Goal: Information Seeking & Learning: Find specific fact

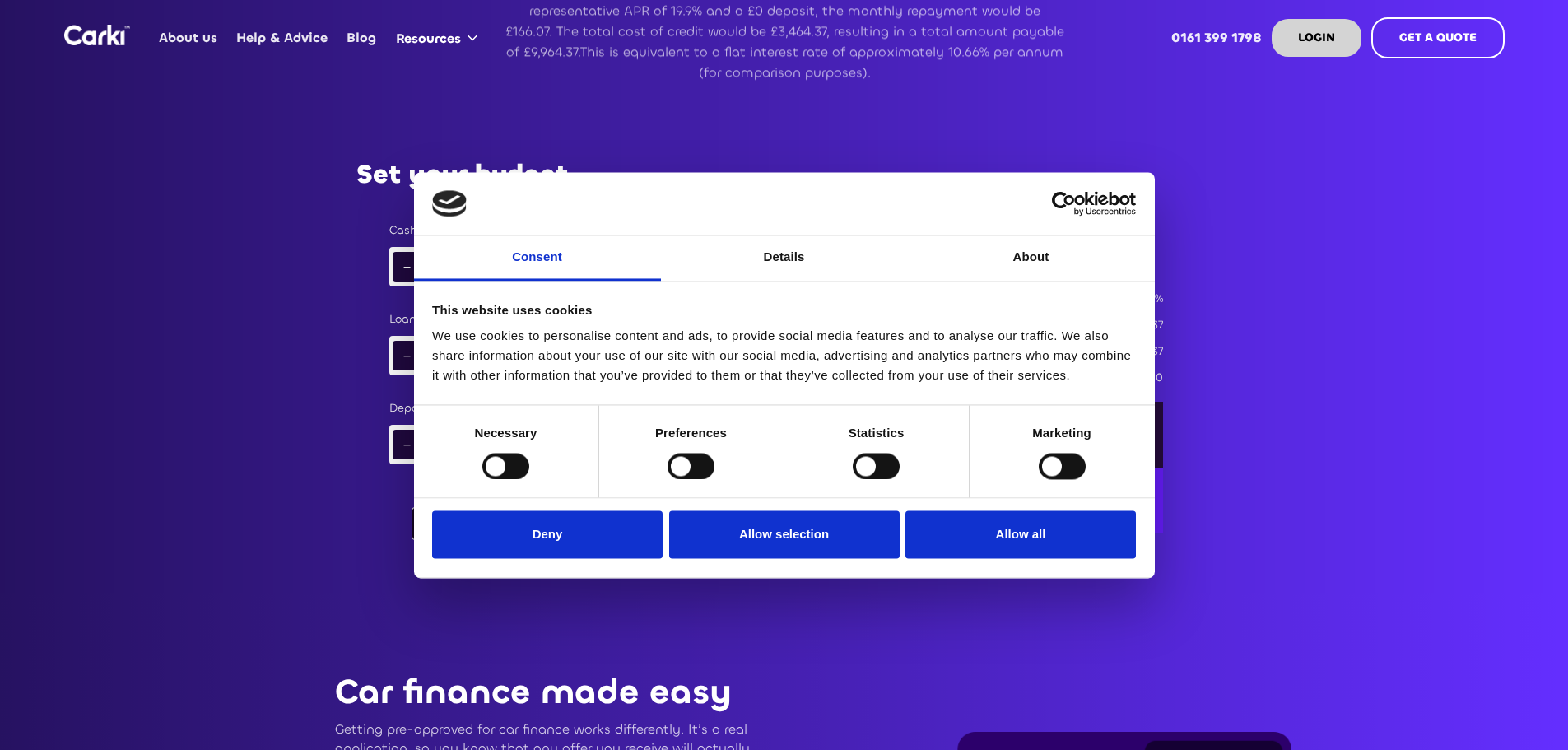
scroll to position [1161, 0]
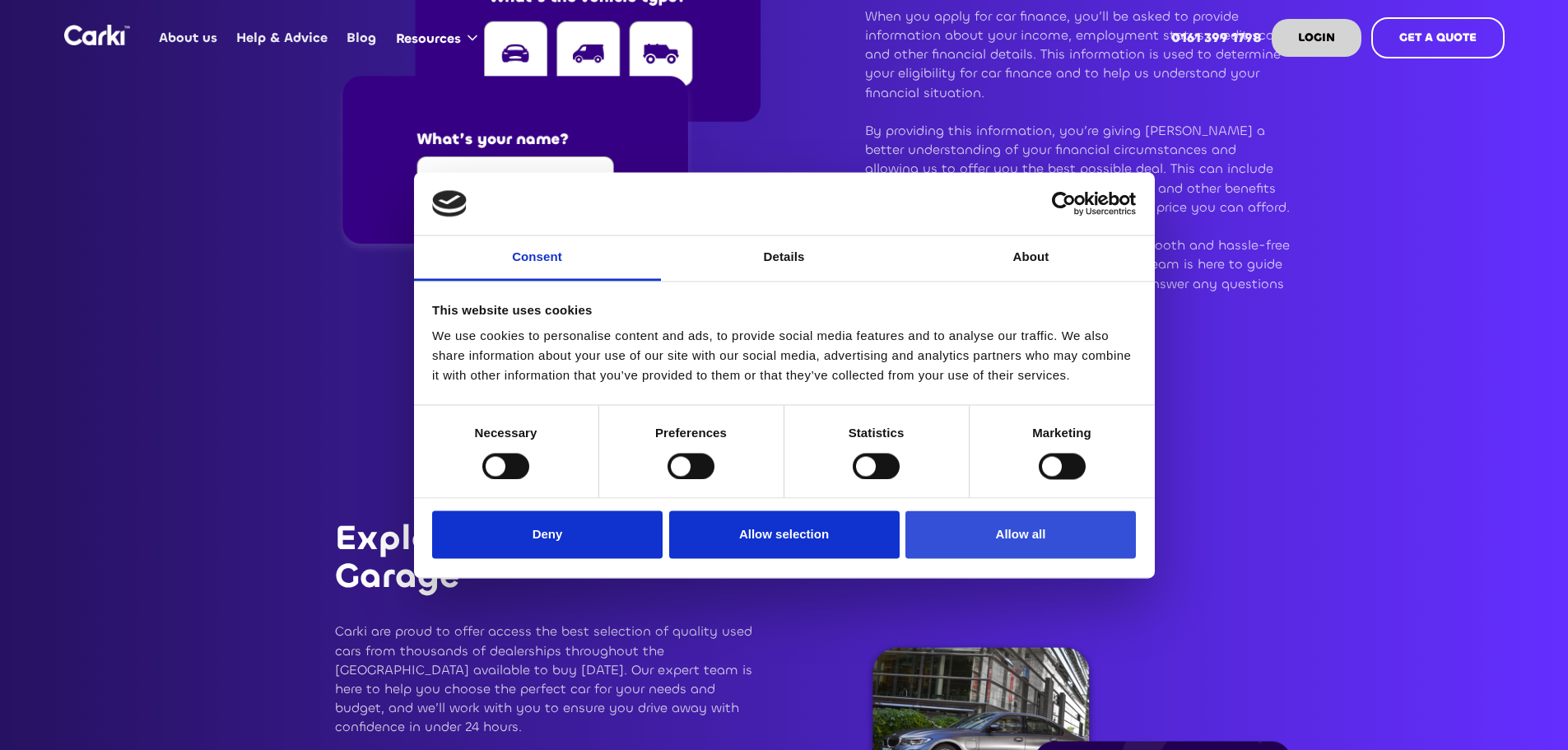
click at [988, 535] on button "Allow all" at bounding box center [1020, 535] width 231 height 48
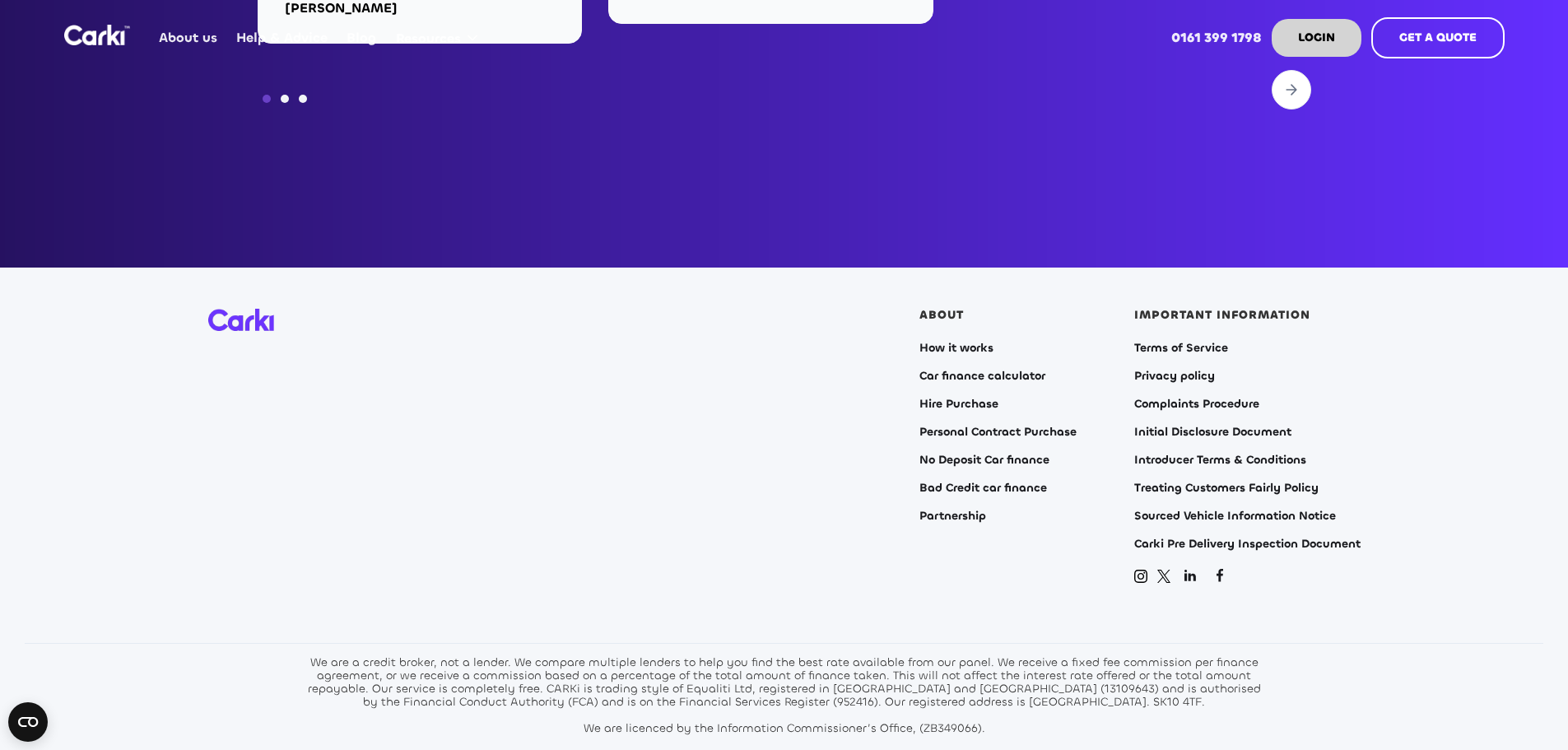
scroll to position [6667, 0]
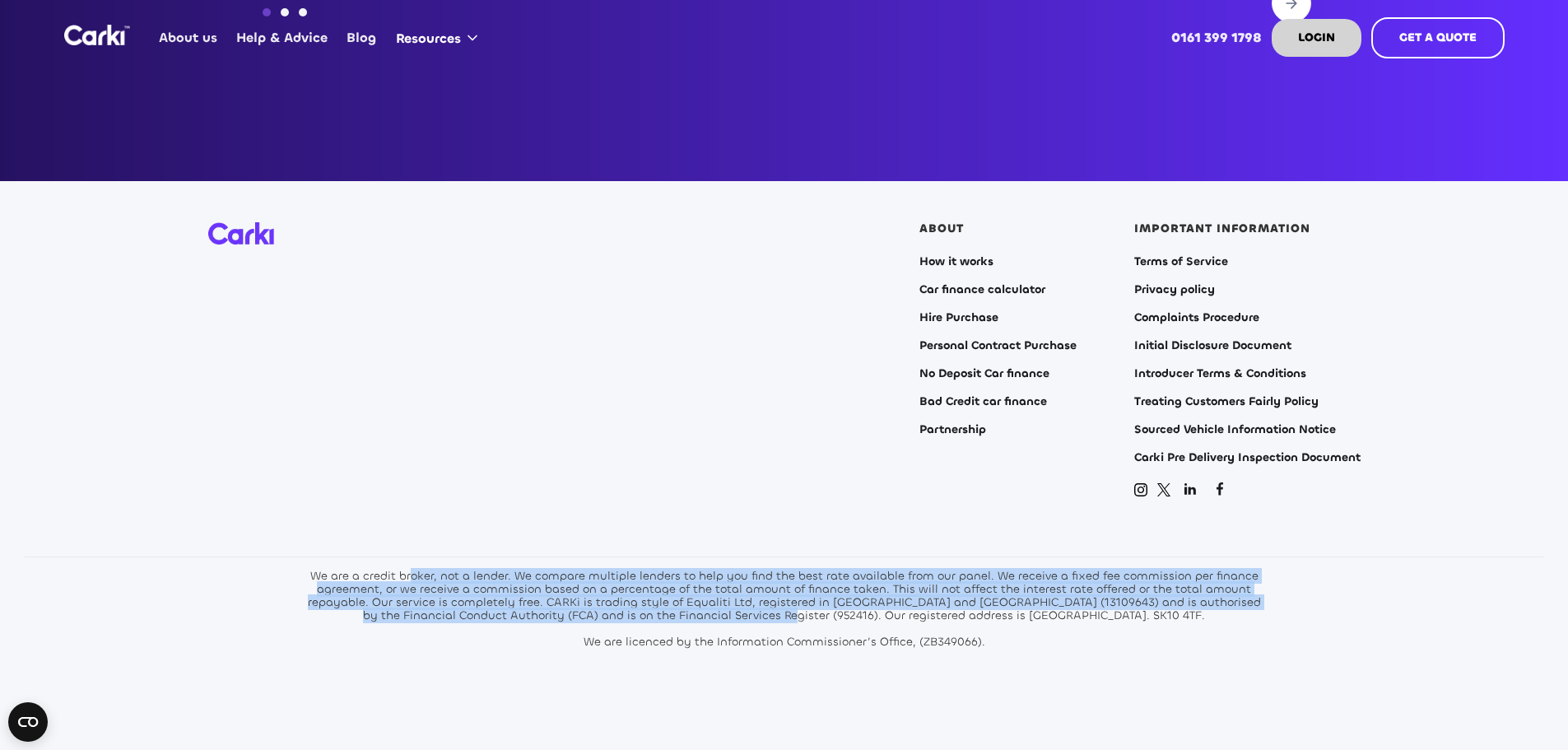
drag, startPoint x: 437, startPoint y: 545, endPoint x: 788, endPoint y: 600, distance: 355.3
click at [786, 603] on section "ABOUT How it works Car finance calculator Hire Purchase Personal Contract Purch…" at bounding box center [784, 475] width 1568 height 588
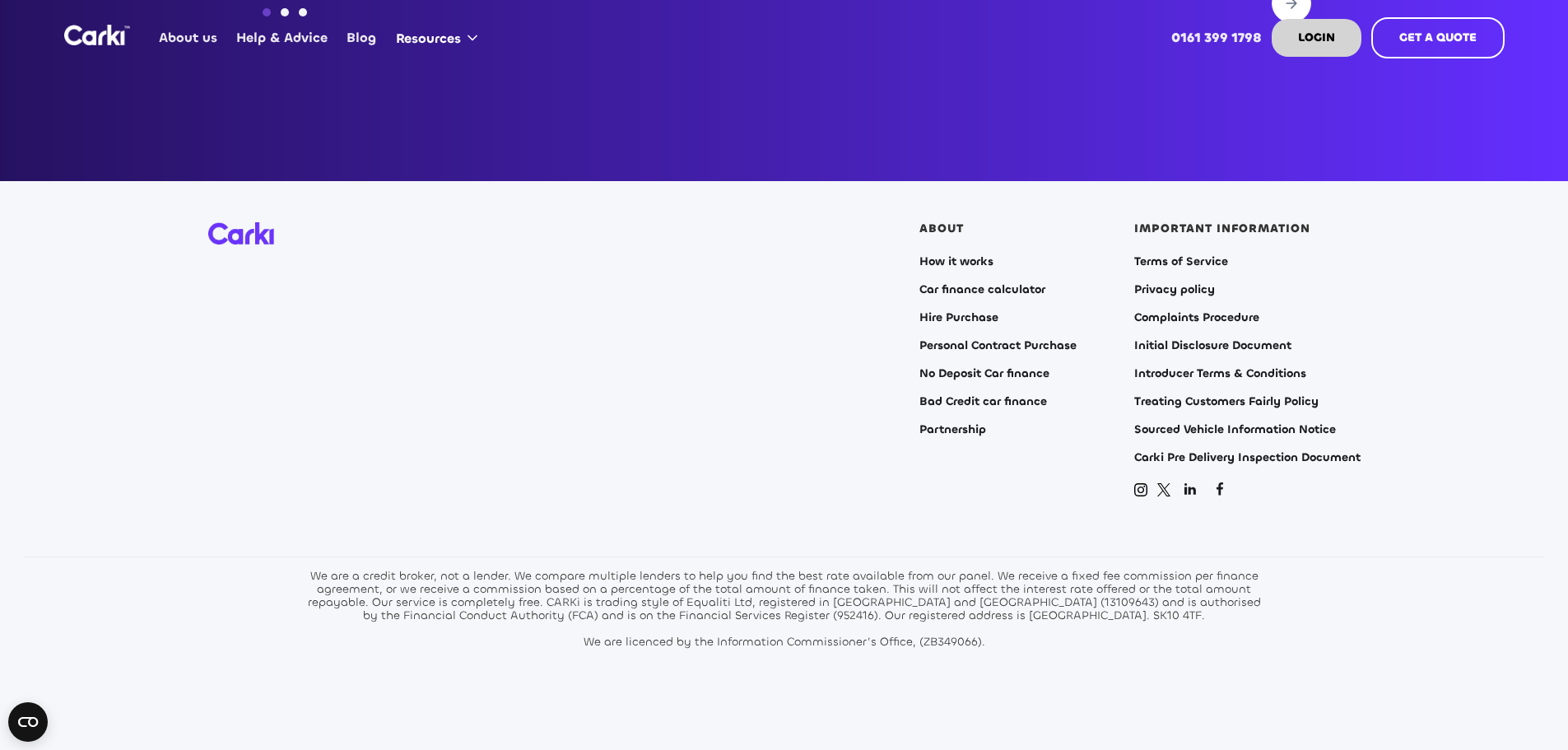
click at [788, 600] on div "We are a credit broker, not a lender. We compare multiple lenders to help you f…" at bounding box center [784, 609] width 963 height 79
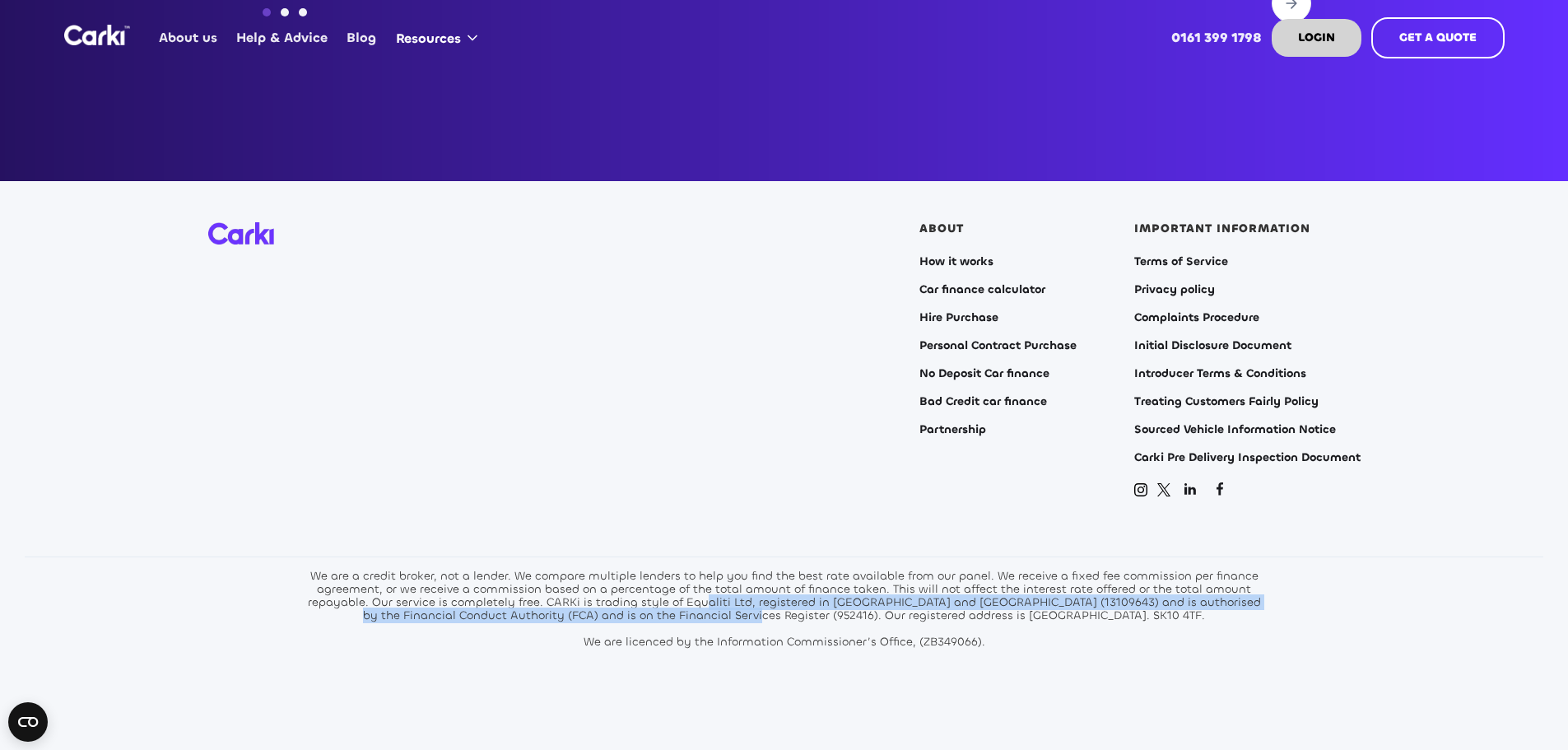
drag, startPoint x: 754, startPoint y: 592, endPoint x: 709, endPoint y: 586, distance: 45.4
click at [709, 586] on div "We are a credit broker, not a lender. We compare multiple lenders to help you f…" at bounding box center [784, 609] width 963 height 79
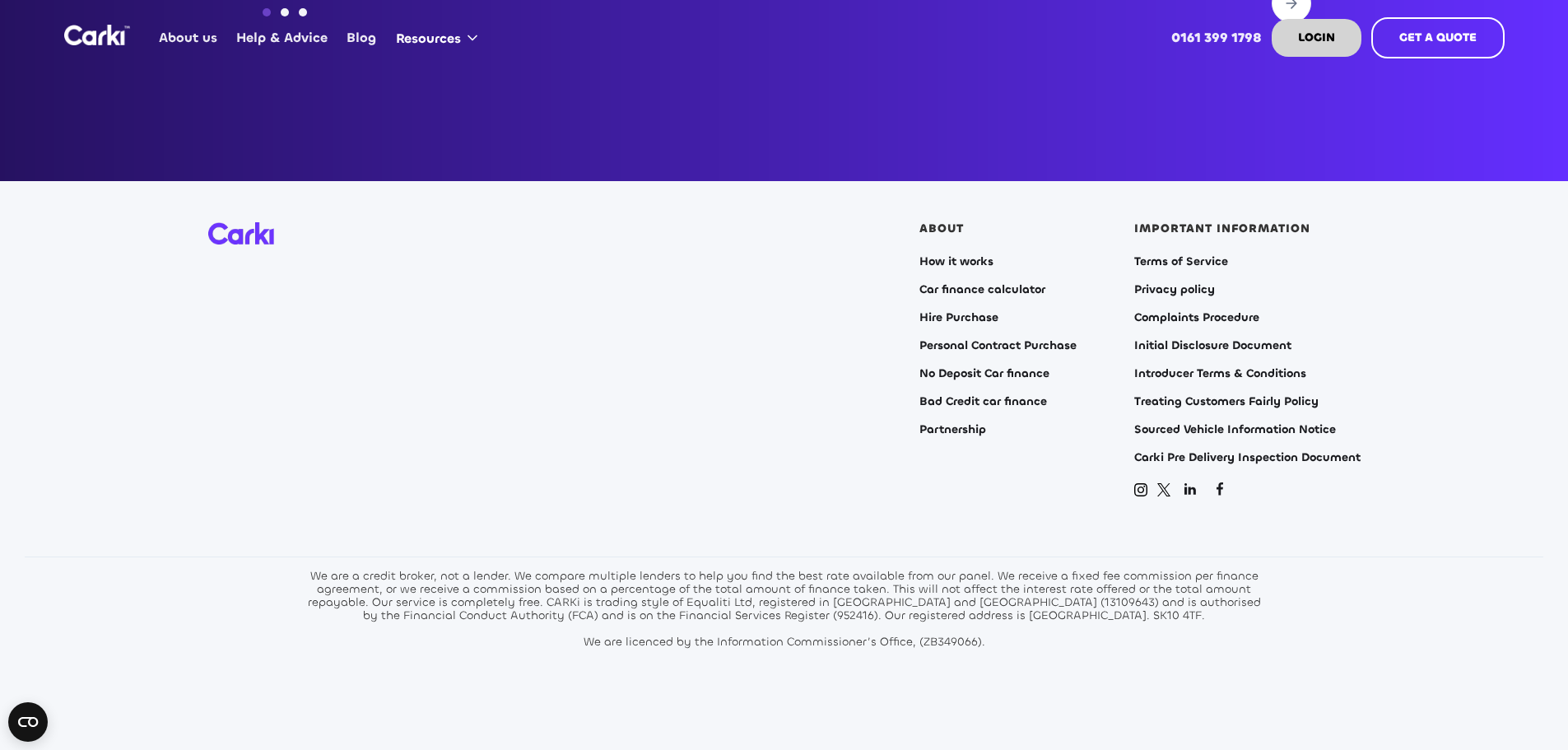
drag, startPoint x: 727, startPoint y: 581, endPoint x: 1215, endPoint y: 602, distance: 488.5
click at [1215, 602] on div "We are a credit broker, not a lender. We compare multiple lenders to help you f…" at bounding box center [784, 609] width 963 height 79
drag, startPoint x: 1176, startPoint y: 597, endPoint x: 1065, endPoint y: 580, distance: 112.3
click at [1065, 580] on div "We are a credit broker, not a lender. We compare multiple lenders to help you f…" at bounding box center [784, 609] width 963 height 79
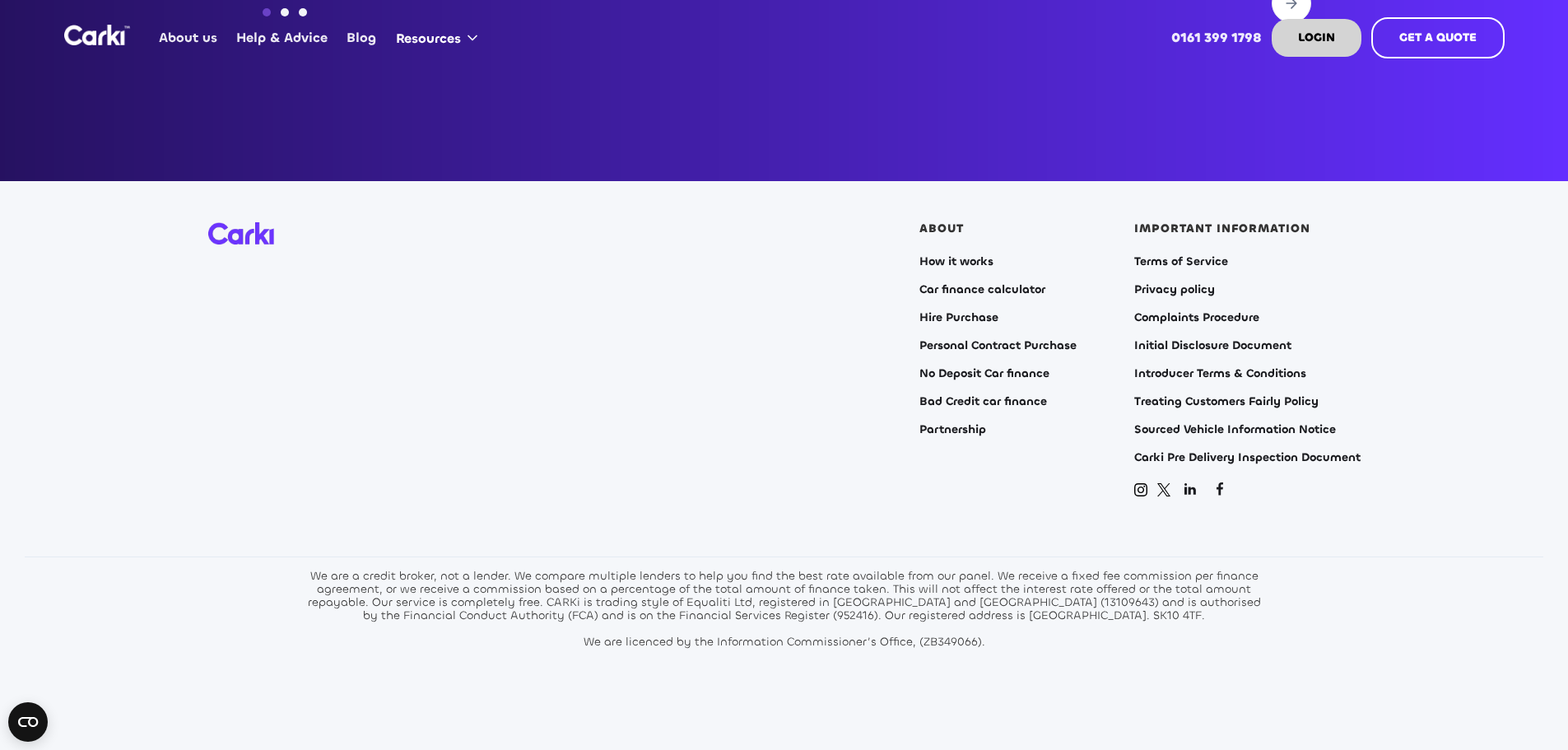
click at [1065, 580] on div "We are a credit broker, not a lender. We compare multiple lenders to help you f…" at bounding box center [784, 609] width 963 height 79
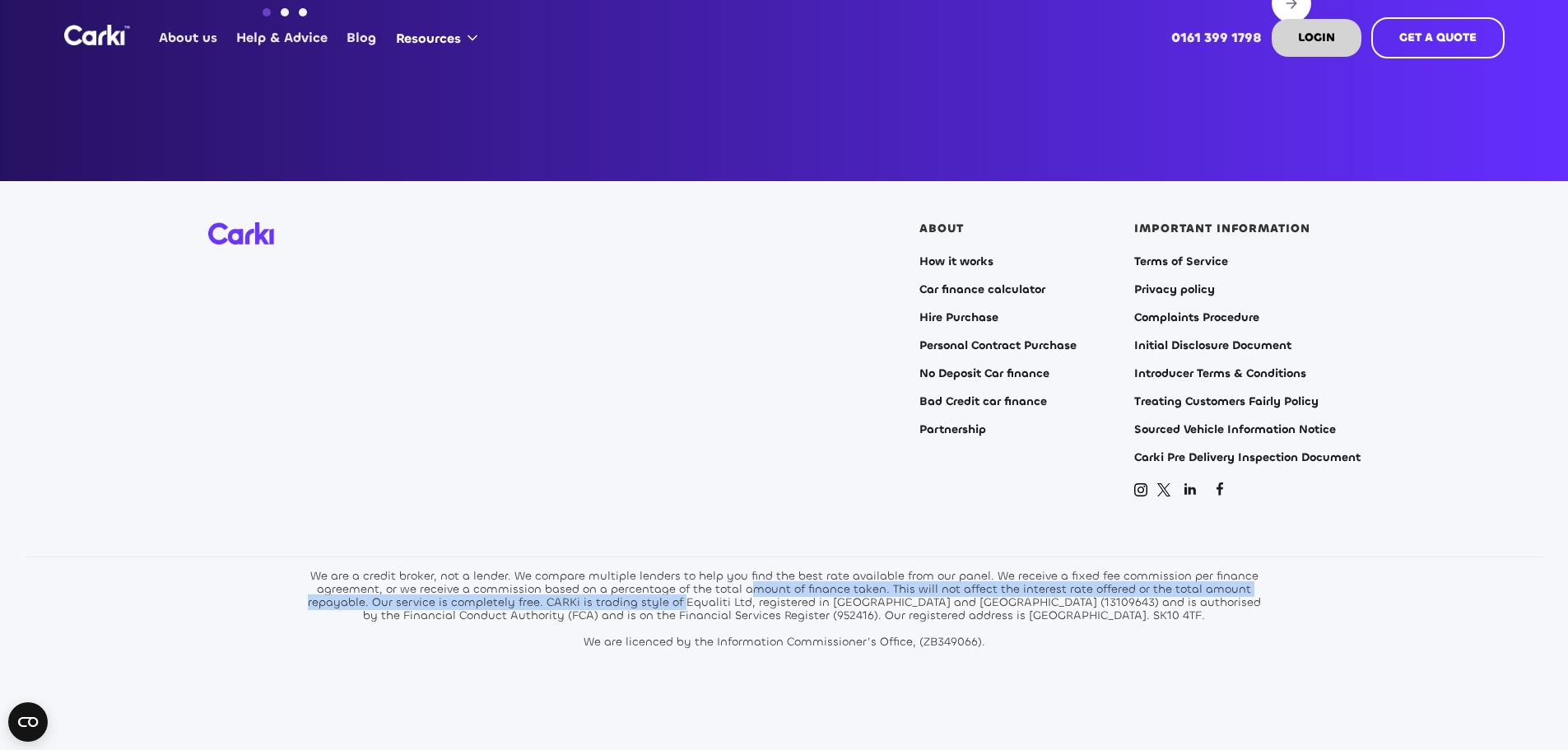
drag, startPoint x: 753, startPoint y: 576, endPoint x: 734, endPoint y: 580, distance: 19.4
click at [698, 578] on div "We are a credit broker, not a lender. We compare multiple lenders to help you f…" at bounding box center [784, 609] width 963 height 79
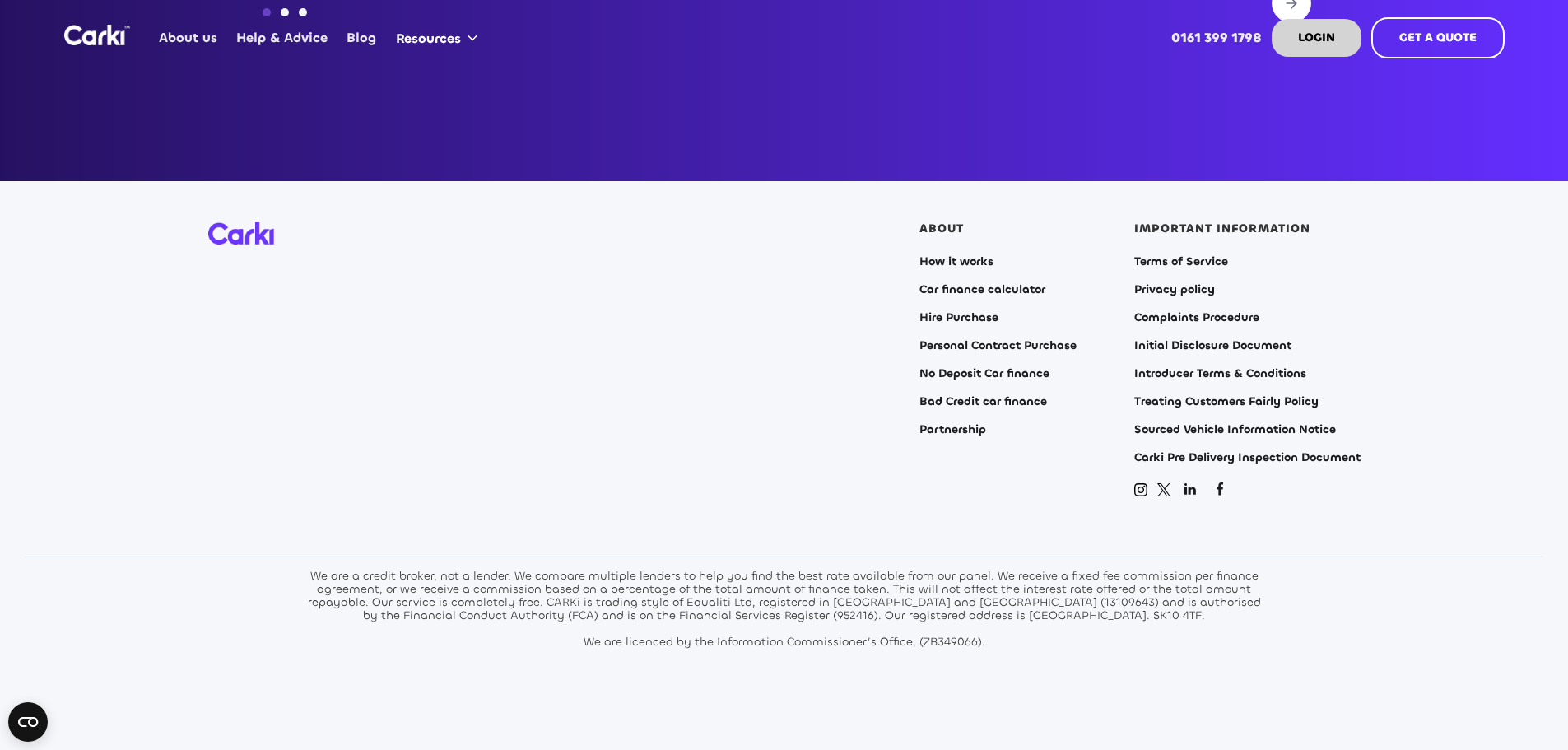
drag, startPoint x: 745, startPoint y: 583, endPoint x: 754, endPoint y: 583, distance: 9.0
click at [746, 583] on div "We are a credit broker, not a lender. We compare multiple lenders to help you f…" at bounding box center [784, 609] width 963 height 79
drag, startPoint x: 758, startPoint y: 582, endPoint x: 1048, endPoint y: 185, distance: 491.6
click at [691, 582] on div "We are a credit broker, not a lender. We compare multiple lenders to help you f…" at bounding box center [784, 609] width 963 height 79
copy div "Equaliti Ltd,"
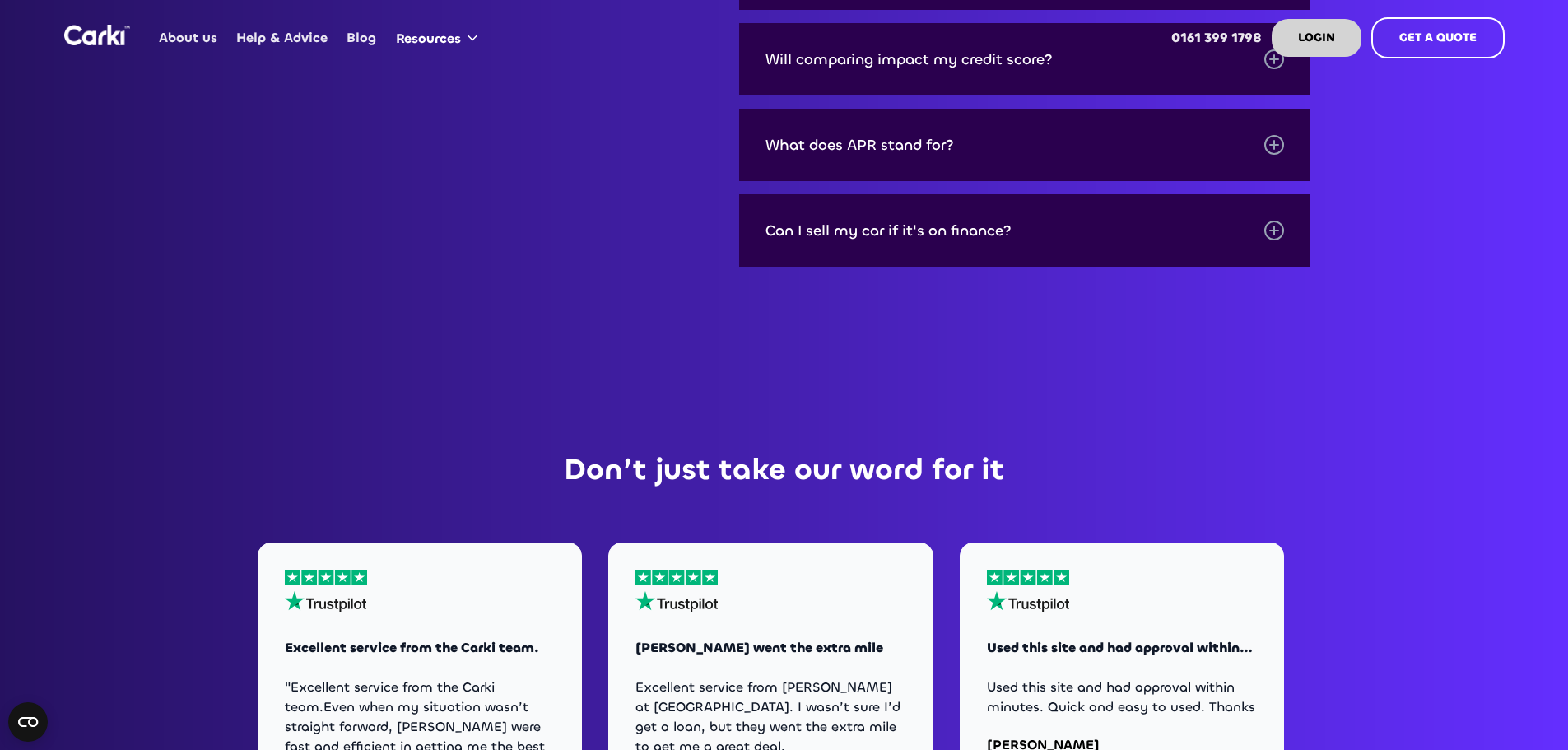
scroll to position [5761, 0]
